Goal: Transaction & Acquisition: Purchase product/service

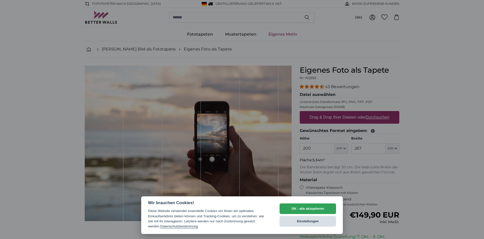
click at [295, 220] on button "Einstellungen" at bounding box center [307, 221] width 56 height 11
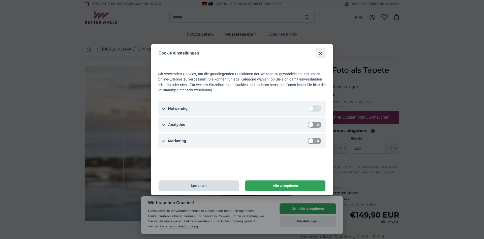
click at [195, 184] on button "Speichern" at bounding box center [198, 185] width 80 height 11
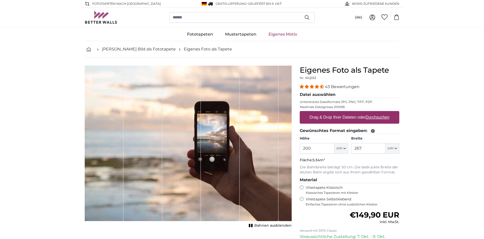
click at [372, 117] on u "Durchsuchen" at bounding box center [378, 117] width 24 height 4
click at [372, 112] on input "Drag & Drop Ihrer Dateien oder Durchsuchen" at bounding box center [350, 112] width 100 height 2
type input "**********"
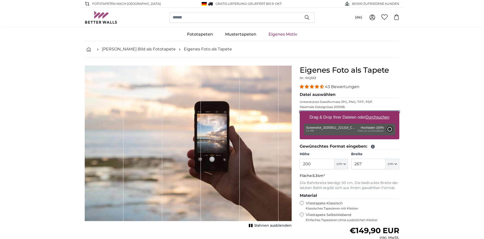
type input "194"
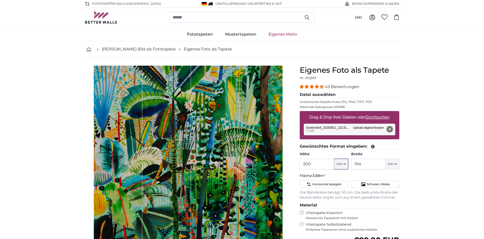
click at [343, 162] on button "cm" at bounding box center [341, 163] width 14 height 11
click at [318, 167] on input "200" at bounding box center [317, 163] width 35 height 11
type input "2"
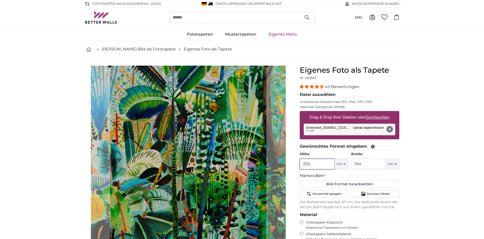
type input "250"
click at [396, 163] on icon "button" at bounding box center [395, 164] width 3 height 3
click at [366, 165] on input "194" at bounding box center [368, 163] width 35 height 11
type input "1"
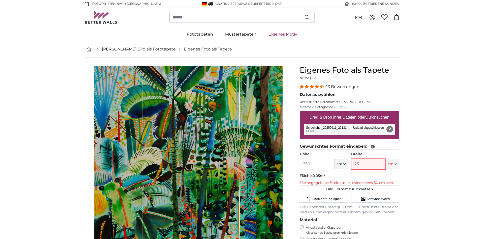
type input "250"
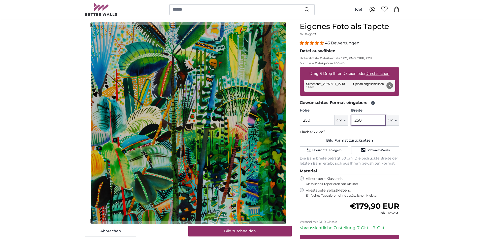
scroll to position [51, 0]
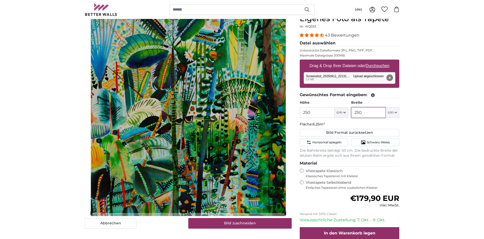
type input "250"
click at [369, 145] on button "Schwarz-Weiss" at bounding box center [375, 142] width 48 height 8
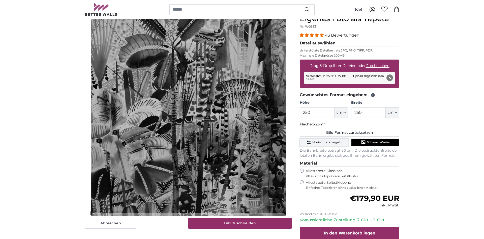
click at [333, 140] on button "Horizontal spiegeln" at bounding box center [324, 142] width 48 height 8
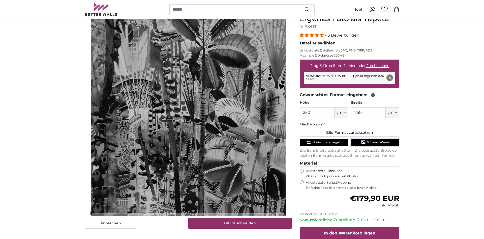
click at [362, 140] on icon "Schwarz-Weiss" at bounding box center [363, 142] width 4 height 4
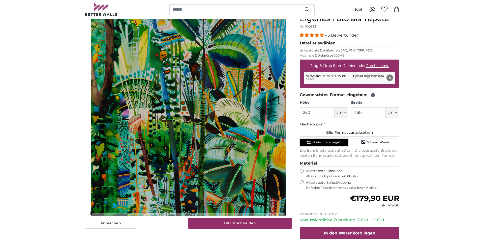
click at [335, 141] on span "Horizontal spiegeln" at bounding box center [326, 142] width 29 height 4
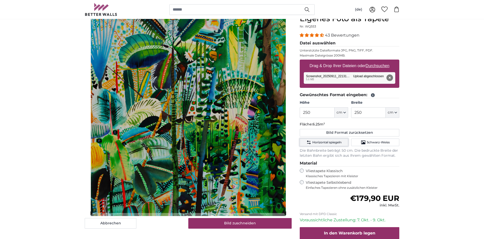
click at [335, 141] on span "Horizontal spiegeln" at bounding box center [326, 142] width 29 height 4
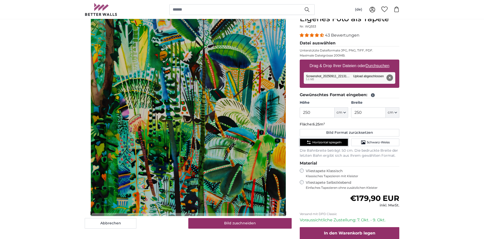
click at [335, 141] on span "Horizontal spiegeln" at bounding box center [326, 142] width 29 height 4
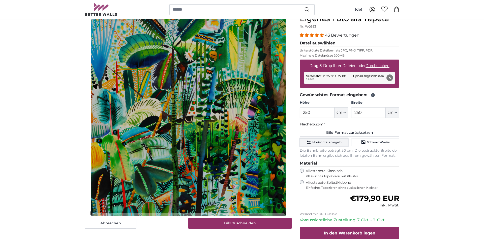
click at [335, 141] on span "Horizontal spiegeln" at bounding box center [326, 142] width 29 height 4
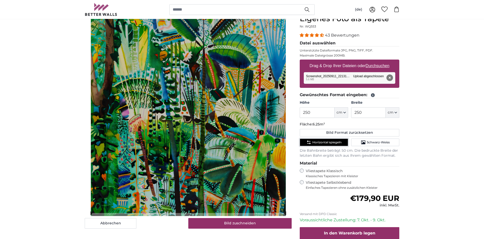
click at [335, 141] on span "Horizontal spiegeln" at bounding box center [326, 142] width 29 height 4
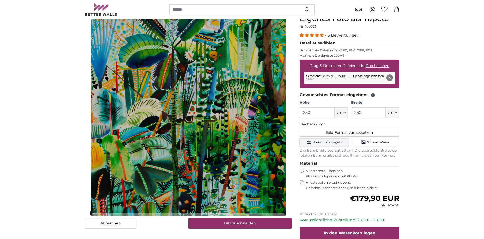
click at [335, 141] on span "Horizontal spiegeln" at bounding box center [326, 142] width 29 height 4
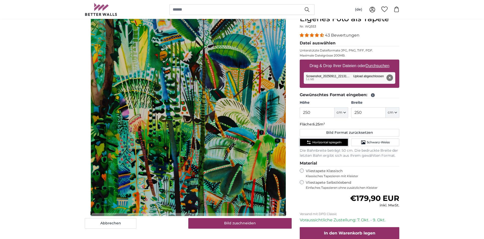
click at [335, 141] on span "Horizontal spiegeln" at bounding box center [326, 142] width 29 height 4
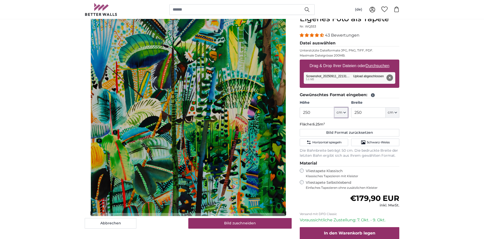
click at [345, 112] on icon "button" at bounding box center [344, 112] width 3 height 3
drag, startPoint x: 318, startPoint y: 111, endPoint x: 299, endPoint y: 112, distance: 19.2
click at [300, 112] on input "250" at bounding box center [317, 112] width 35 height 11
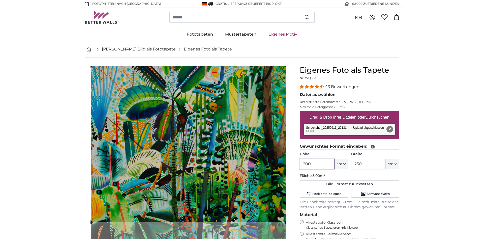
click at [197, 96] on cropper-handle at bounding box center [189, 144] width 196 height 156
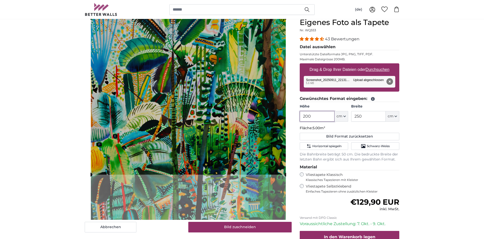
scroll to position [51, 0]
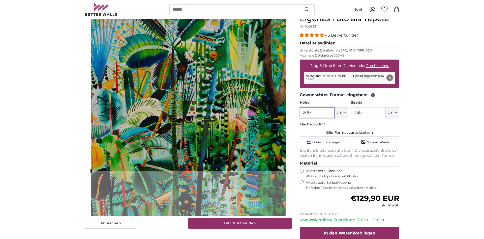
drag, startPoint x: 313, startPoint y: 113, endPoint x: 288, endPoint y: 104, distance: 26.2
click at [300, 107] on input "200" at bounding box center [317, 112] width 35 height 11
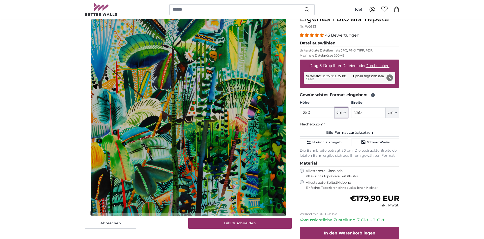
click at [345, 113] on icon "button" at bounding box center [344, 112] width 3 height 3
click at [330, 111] on input "250" at bounding box center [317, 112] width 35 height 11
type input "2"
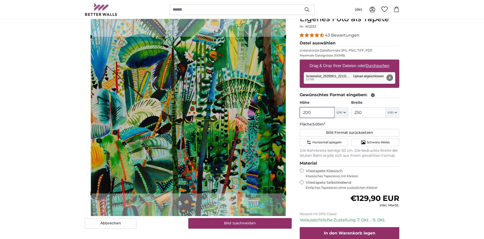
drag, startPoint x: 321, startPoint y: 112, endPoint x: 299, endPoint y: 113, distance: 22.2
click at [300, 113] on input "200" at bounding box center [317, 112] width 35 height 11
drag, startPoint x: 315, startPoint y: 109, endPoint x: 299, endPoint y: 112, distance: 16.6
click at [300, 112] on input "200" at bounding box center [317, 112] width 35 height 11
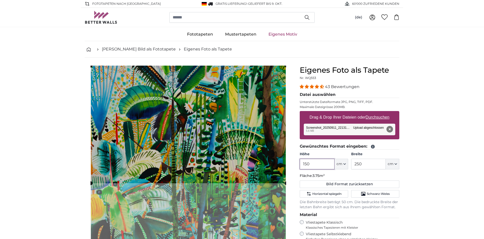
click at [210, 120] on cropper-handle at bounding box center [189, 124] width 196 height 117
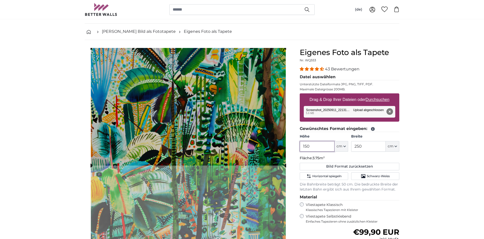
scroll to position [26, 0]
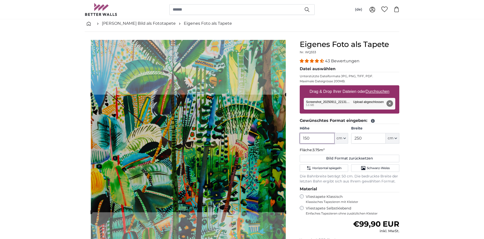
click at [207, 175] on cropper-handle at bounding box center [189, 152] width 196 height 117
type input "1"
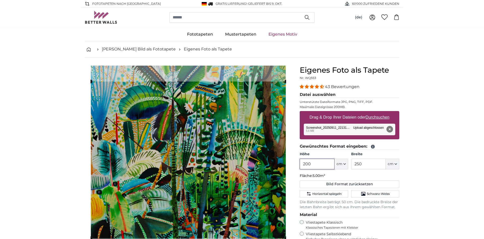
click at [215, 146] on cropper-handle at bounding box center [188, 159] width 196 height 156
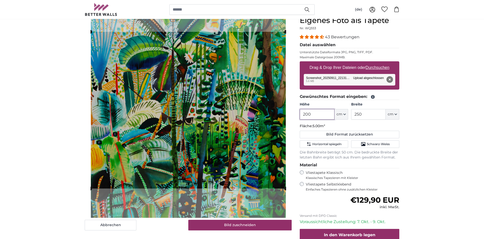
scroll to position [51, 0]
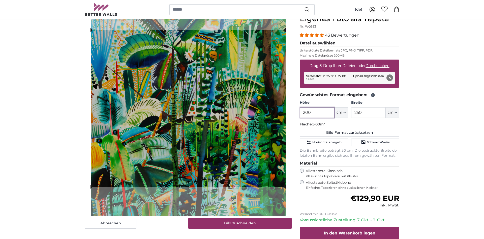
type input "200"
click at [396, 112] on icon "button" at bounding box center [395, 112] width 3 height 3
drag, startPoint x: 372, startPoint y: 115, endPoint x: 347, endPoint y: 115, distance: 24.7
click at [351, 115] on input "250" at bounding box center [368, 112] width 35 height 11
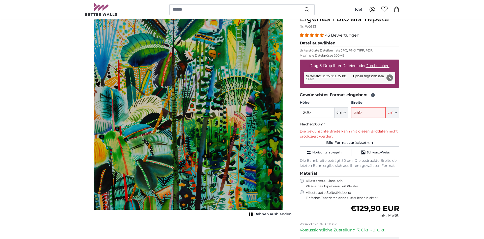
type input "350"
drag, startPoint x: 321, startPoint y: 111, endPoint x: 296, endPoint y: 114, distance: 25.1
click at [300, 114] on input "200" at bounding box center [317, 112] width 35 height 11
type input "250"
click at [363, 110] on input "350" at bounding box center [368, 112] width 35 height 11
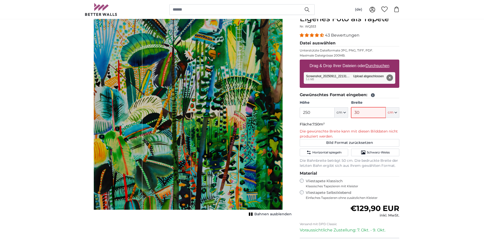
type input "3"
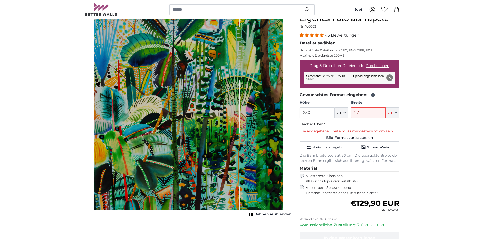
type input "275"
